Goal: Information Seeking & Learning: Learn about a topic

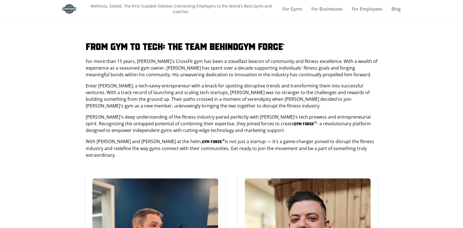
scroll to position [909, 0]
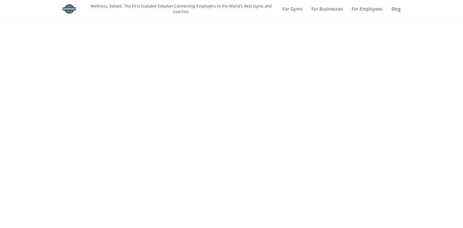
scroll to position [912, 0]
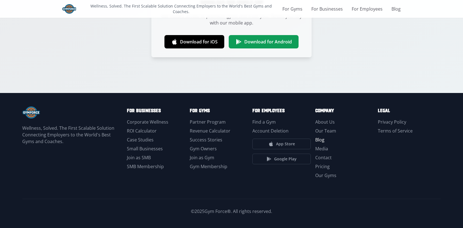
click at [323, 142] on link "Blog" at bounding box center [319, 140] width 9 height 6
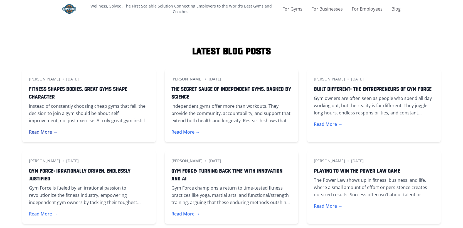
click at [50, 133] on button "Read More →" at bounding box center [43, 132] width 29 height 7
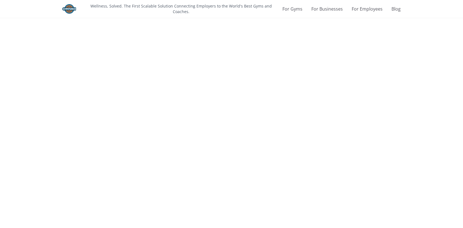
scroll to position [912, 0]
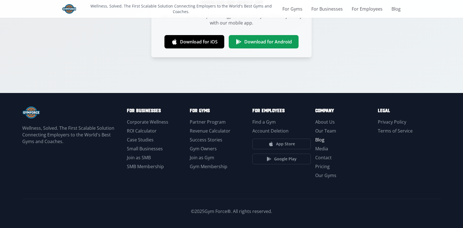
click at [321, 140] on link "Blog" at bounding box center [319, 140] width 9 height 6
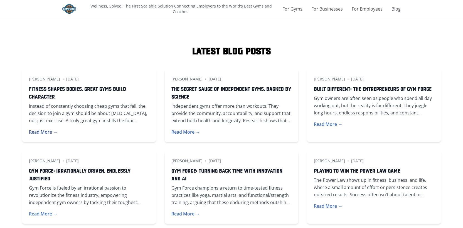
click at [45, 131] on button "Read More →" at bounding box center [43, 132] width 29 height 7
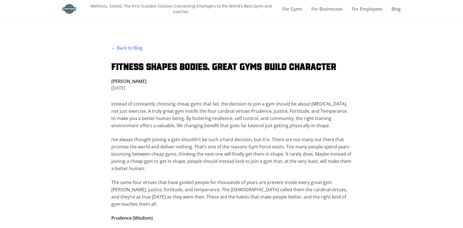
click at [70, 9] on img at bounding box center [69, 8] width 14 height 9
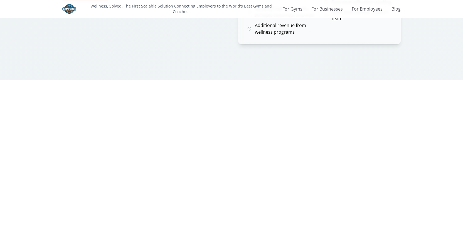
scroll to position [912, 0]
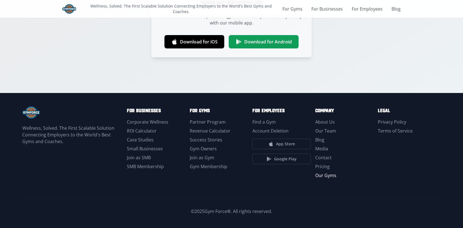
click at [324, 174] on link "Our Gyms" at bounding box center [325, 175] width 21 height 6
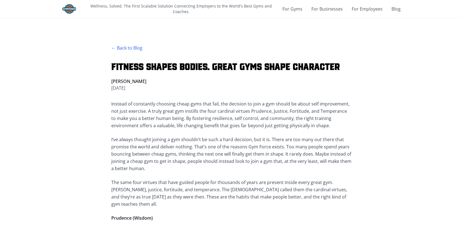
click at [71, 10] on img at bounding box center [69, 8] width 14 height 9
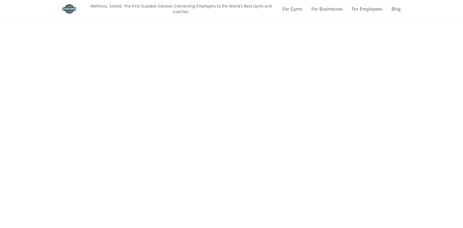
scroll to position [896, 0]
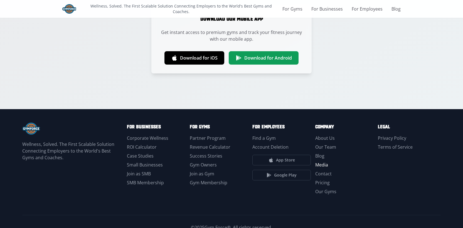
click at [326, 164] on link "Media" at bounding box center [321, 165] width 13 height 6
